Goal: Task Accomplishment & Management: Manage account settings

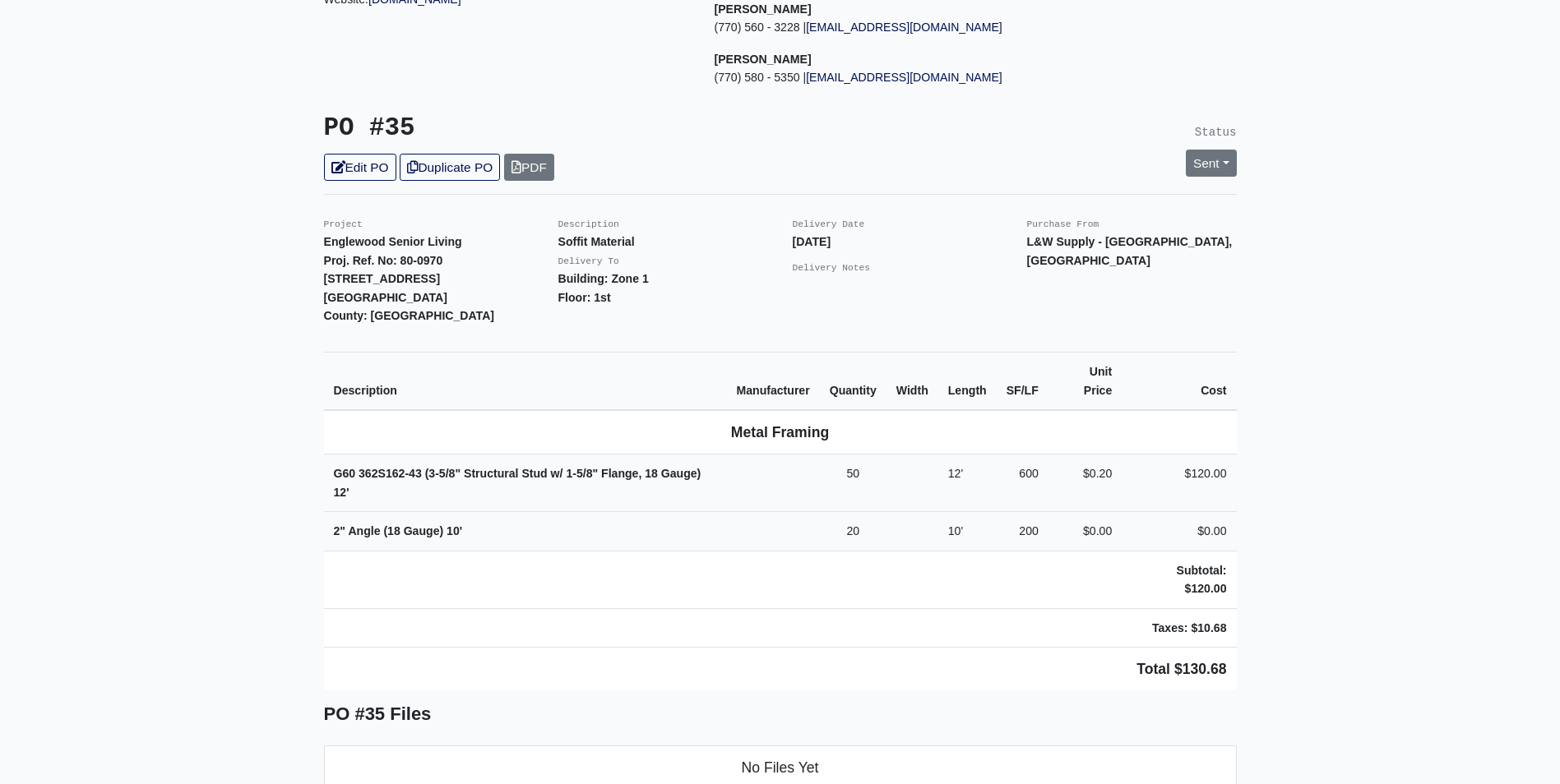
scroll to position [329, 0]
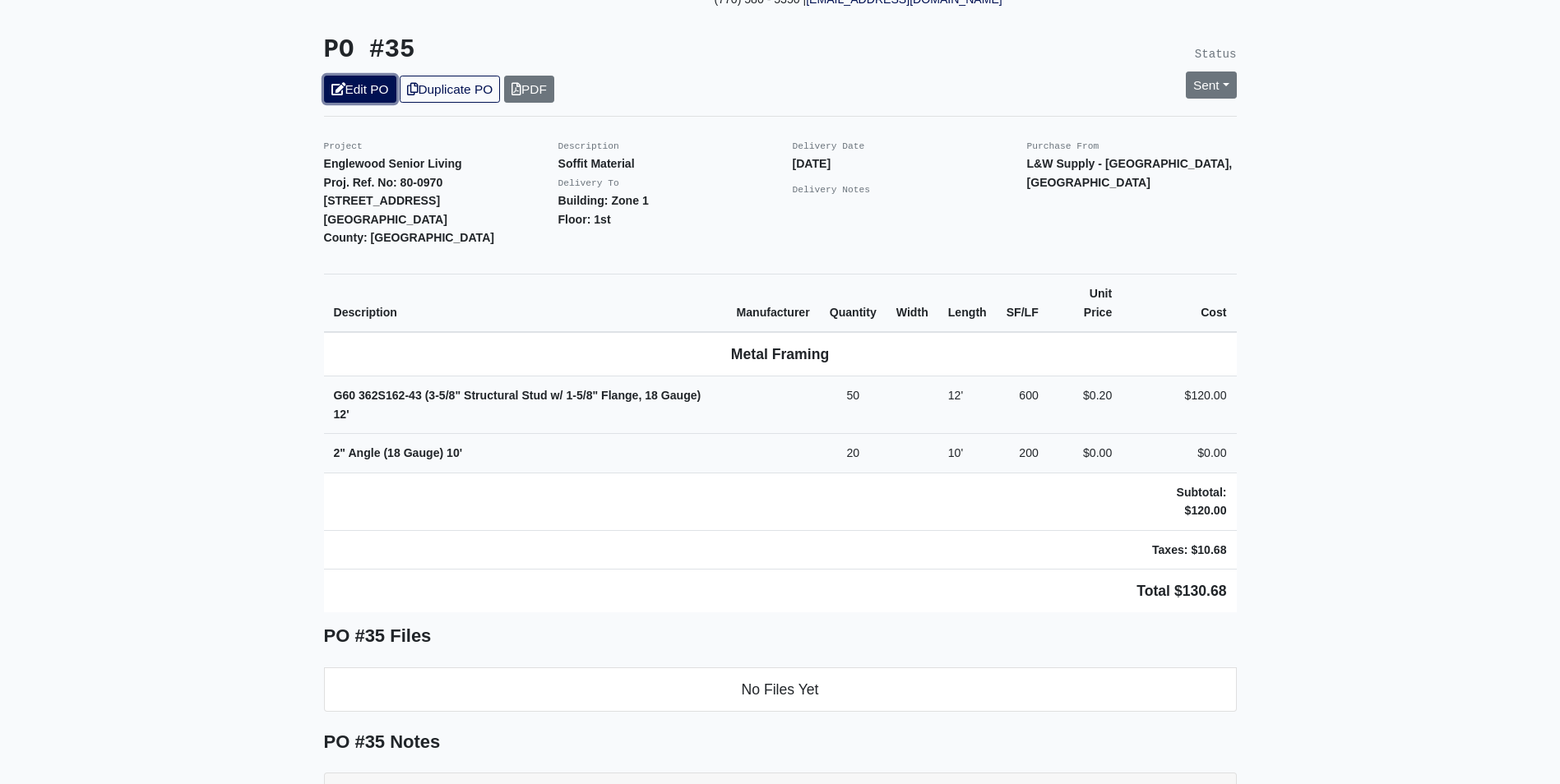
click at [361, 80] on link "Edit PO" at bounding box center [360, 89] width 73 height 27
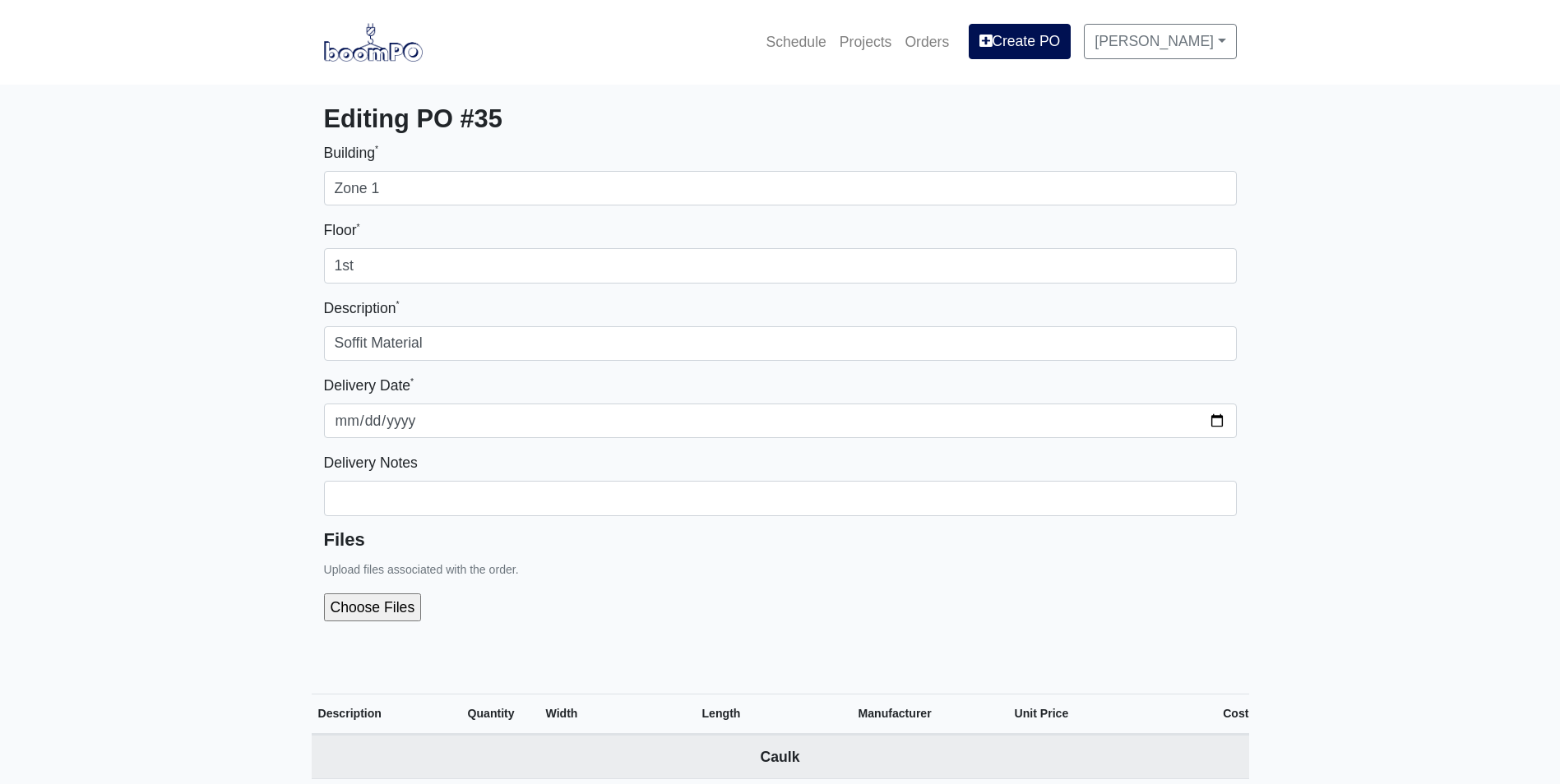
select select
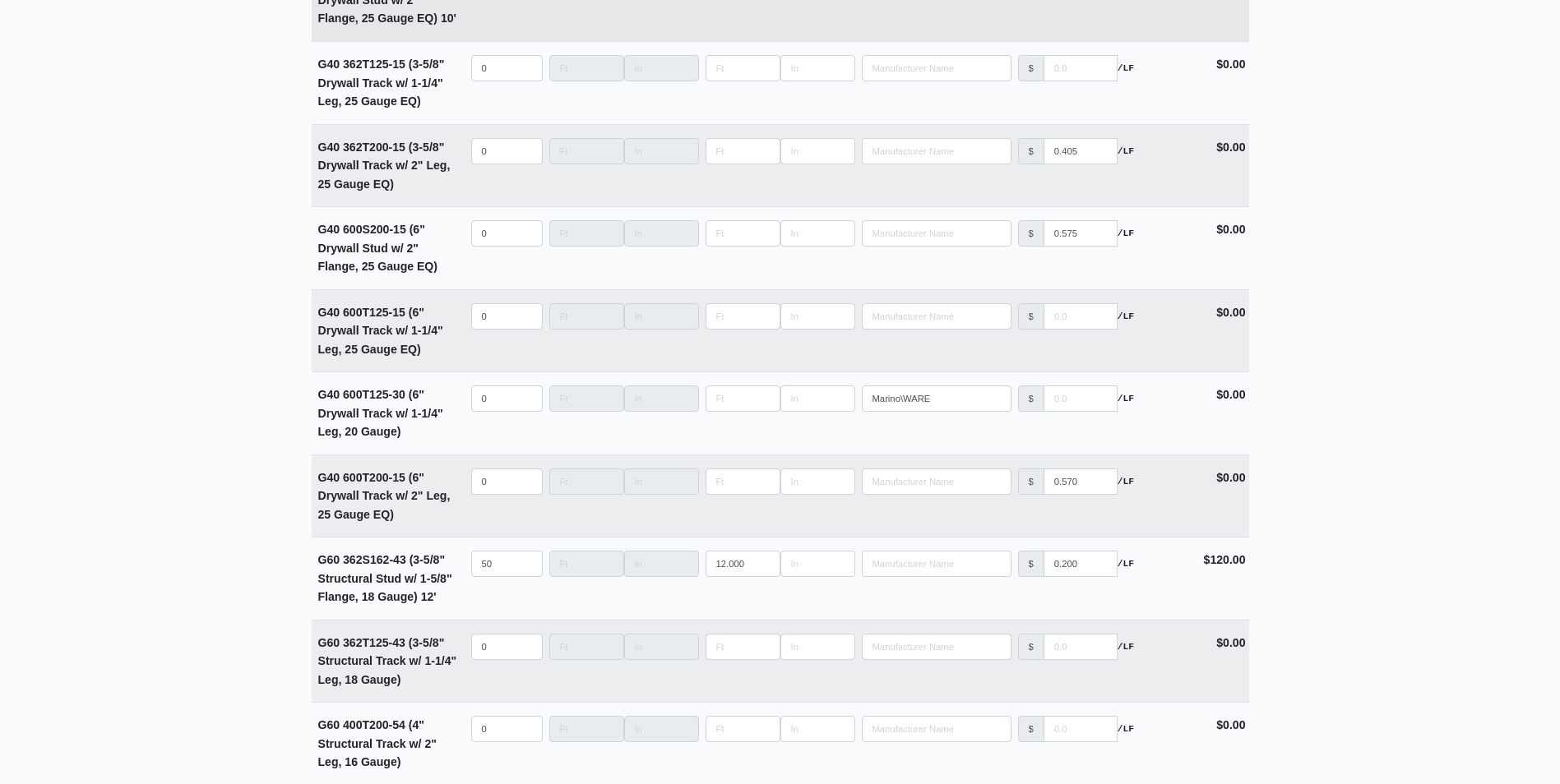
scroll to position [2713, 0]
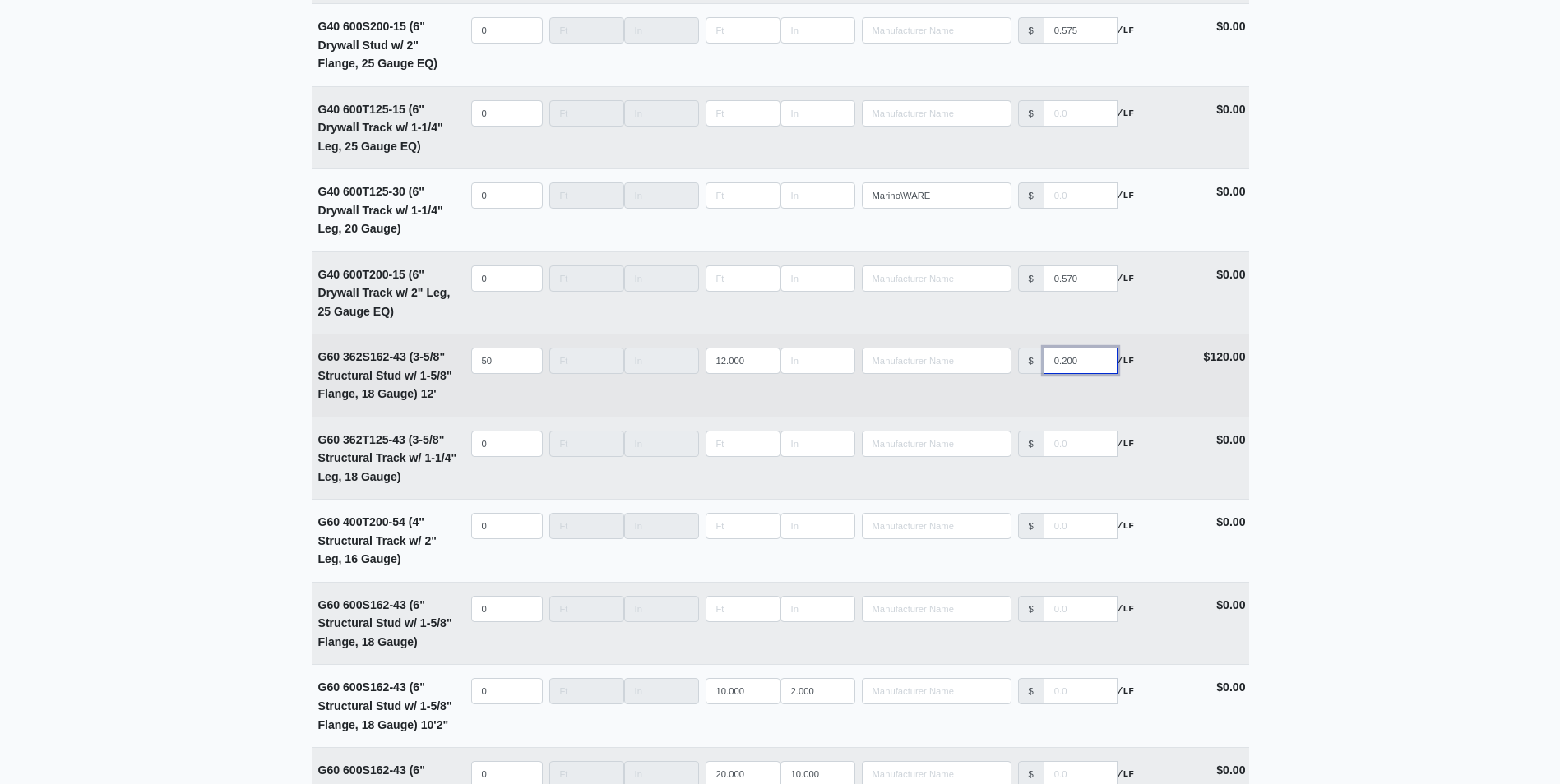
drag, startPoint x: 1087, startPoint y: 370, endPoint x: 1036, endPoint y: 364, distance: 51.4
click at [1036, 364] on div "$ 0.200 /LF" at bounding box center [1092, 361] width 150 height 26
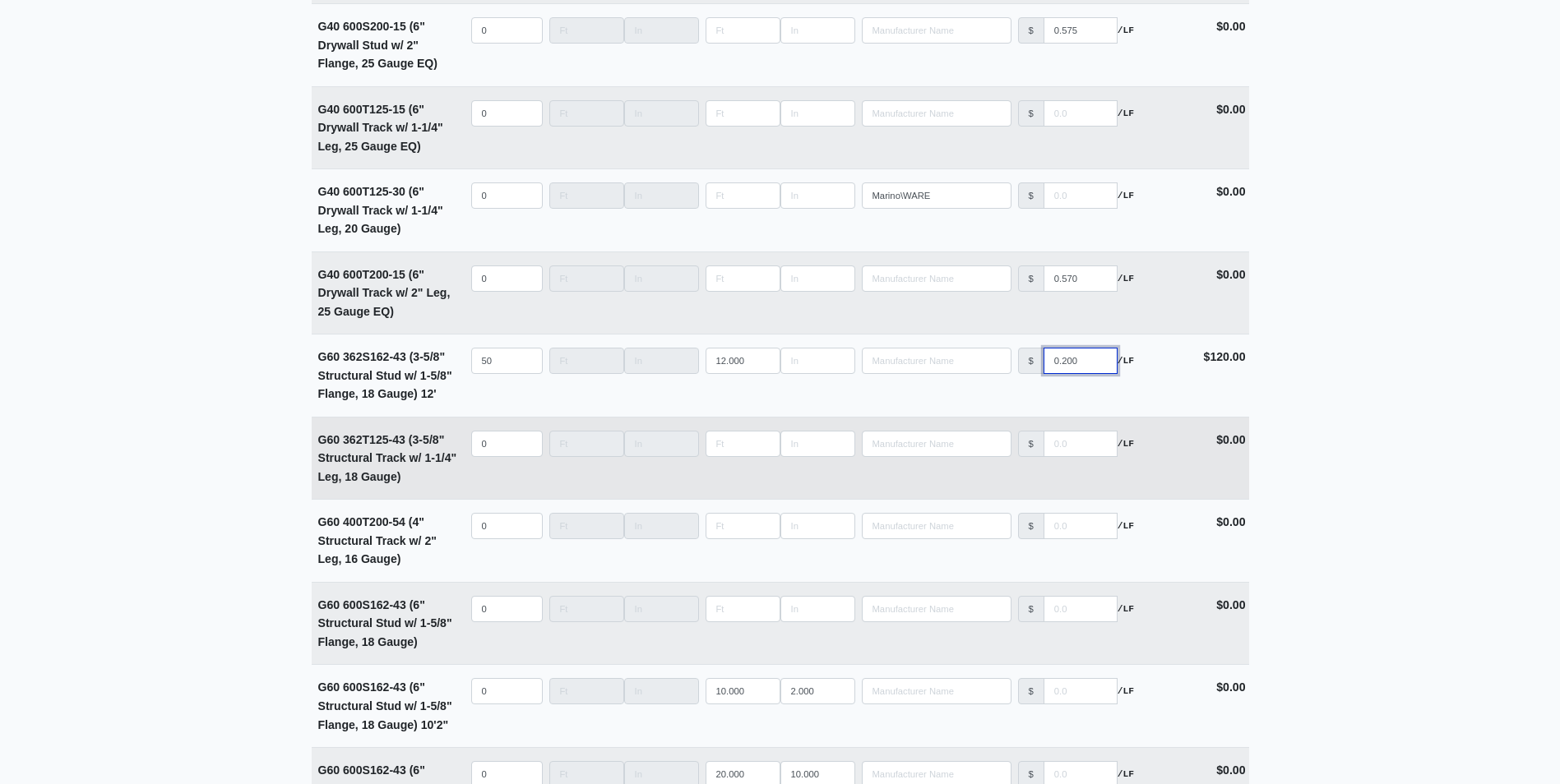
type input "1"
select select
type input "1.4"
select select
type input "1.49"
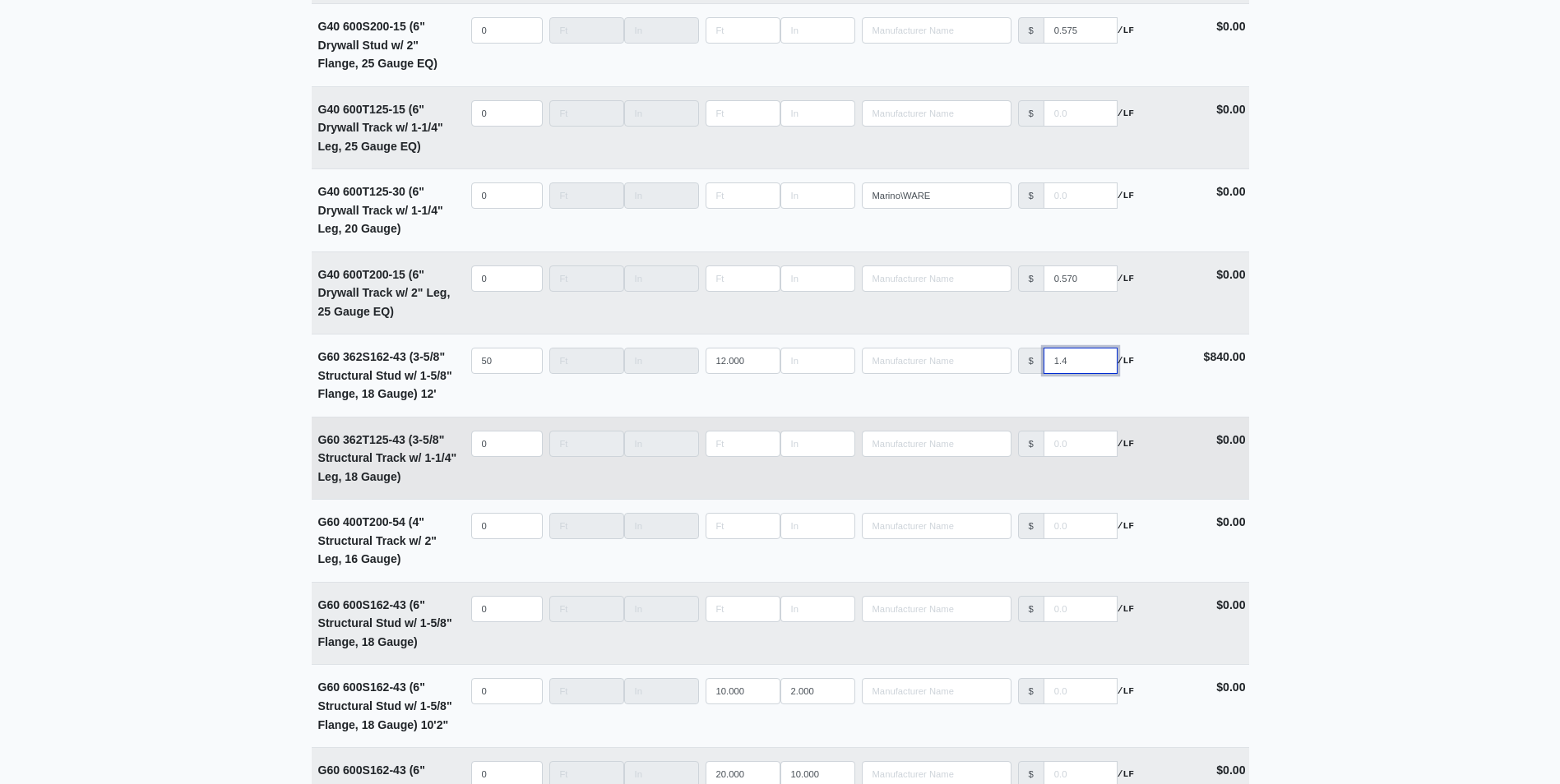
select select
type input "1.490"
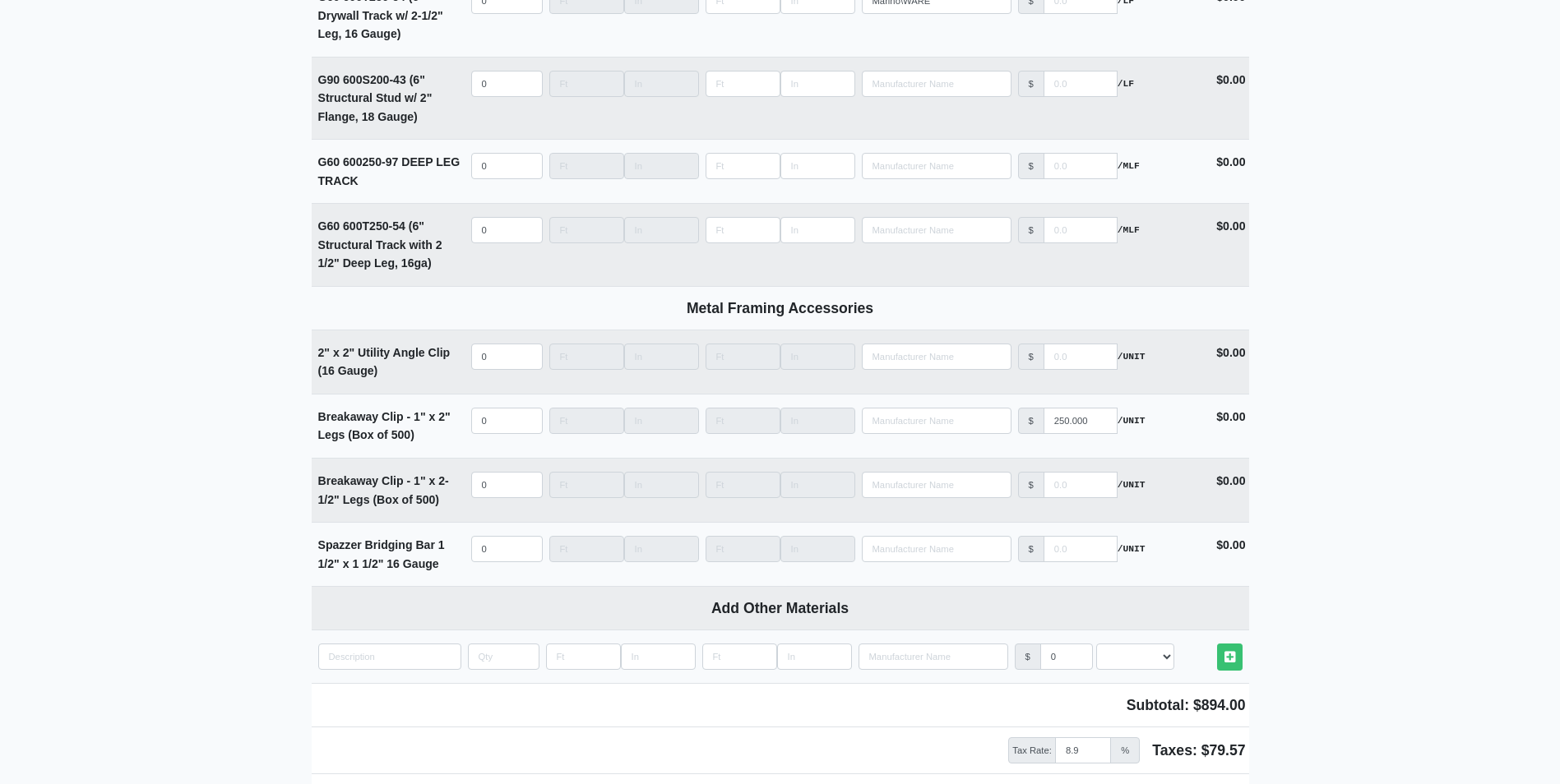
scroll to position [4754, 0]
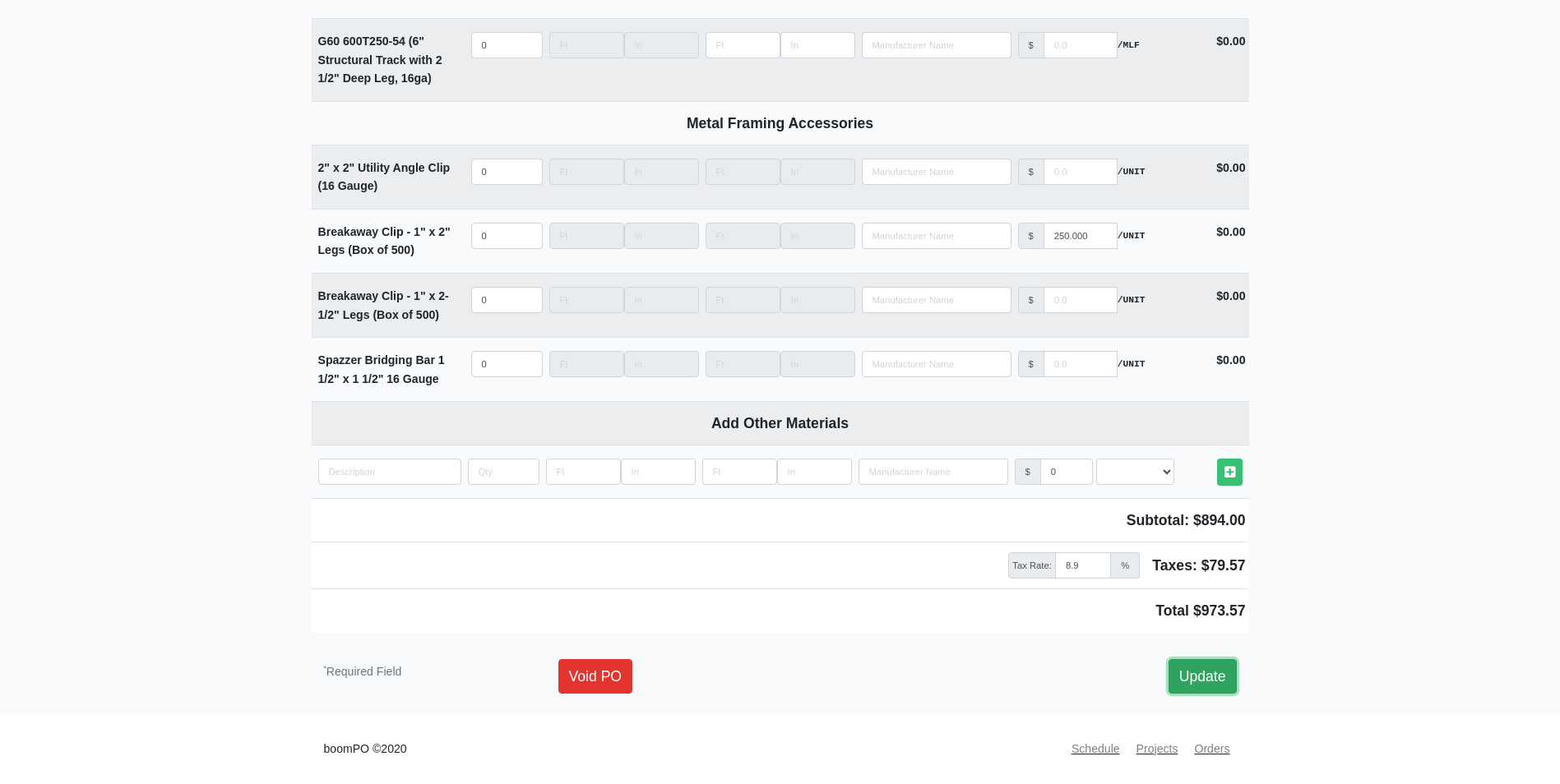
type input "0"
click at [1209, 666] on link "Update" at bounding box center [1202, 677] width 69 height 35
